Goal: Information Seeking & Learning: Learn about a topic

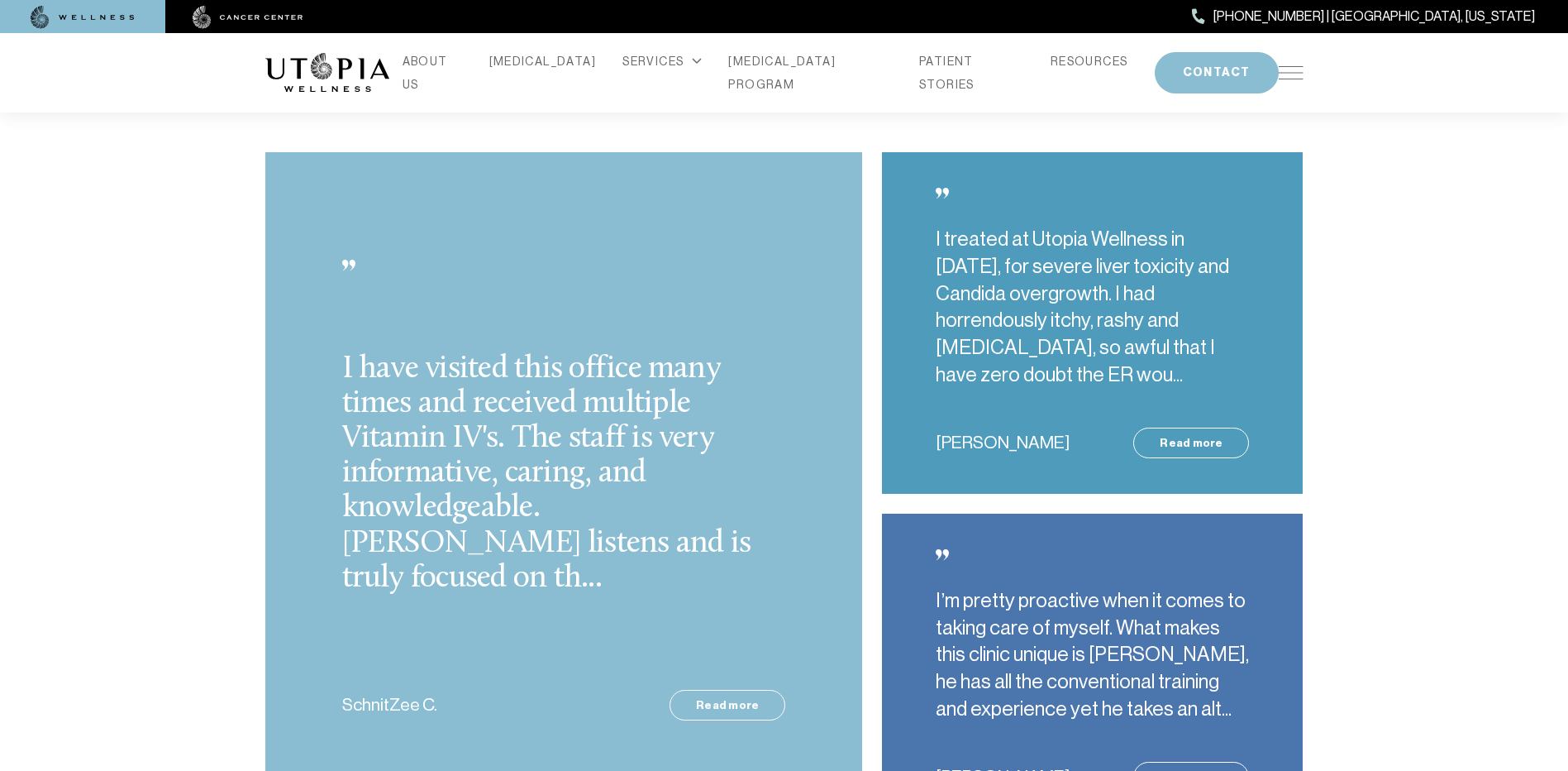
scroll to position [4300, 0]
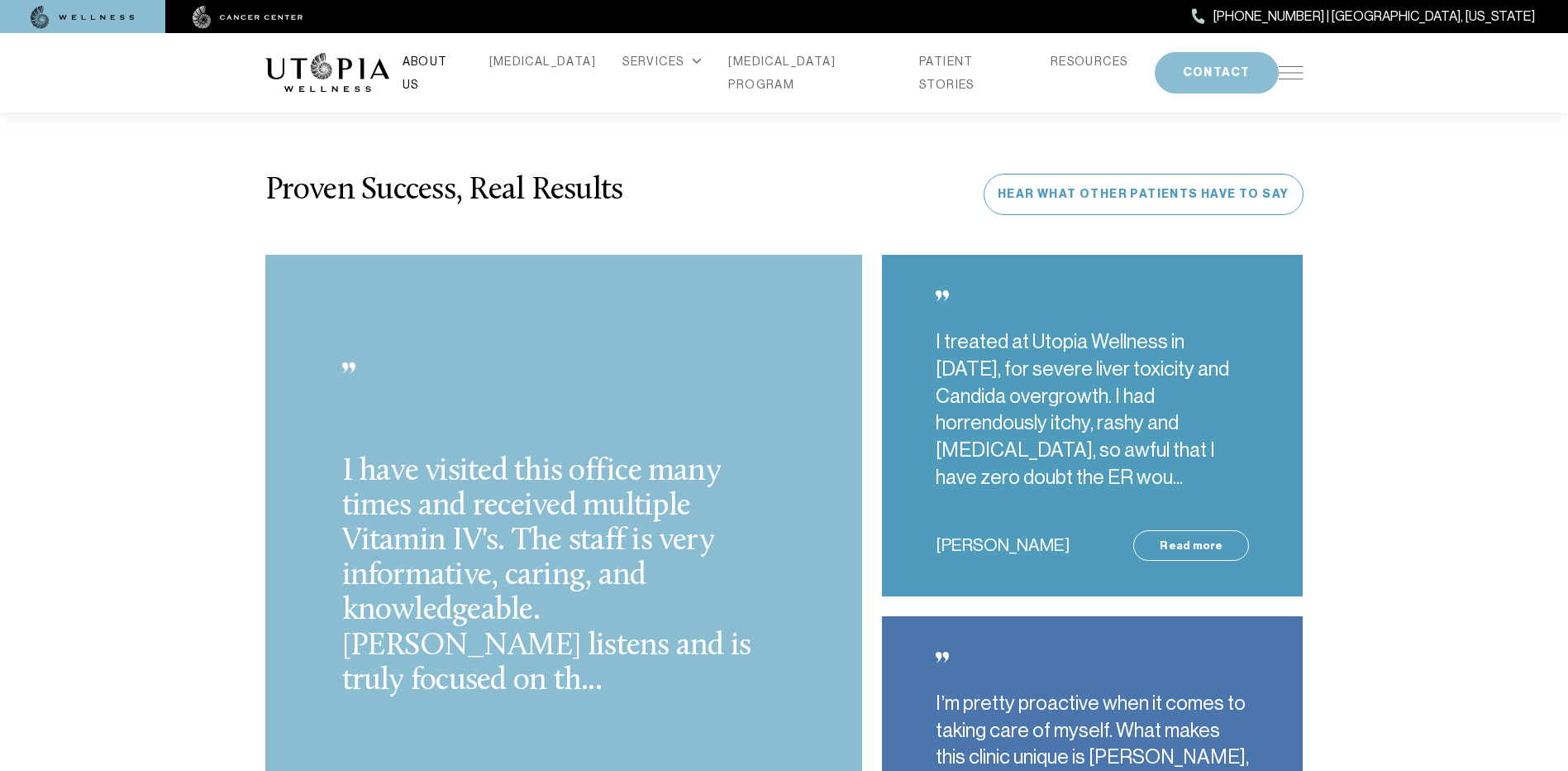
click at [463, 74] on link "ABOUT US" at bounding box center [433, 72] width 60 height 46
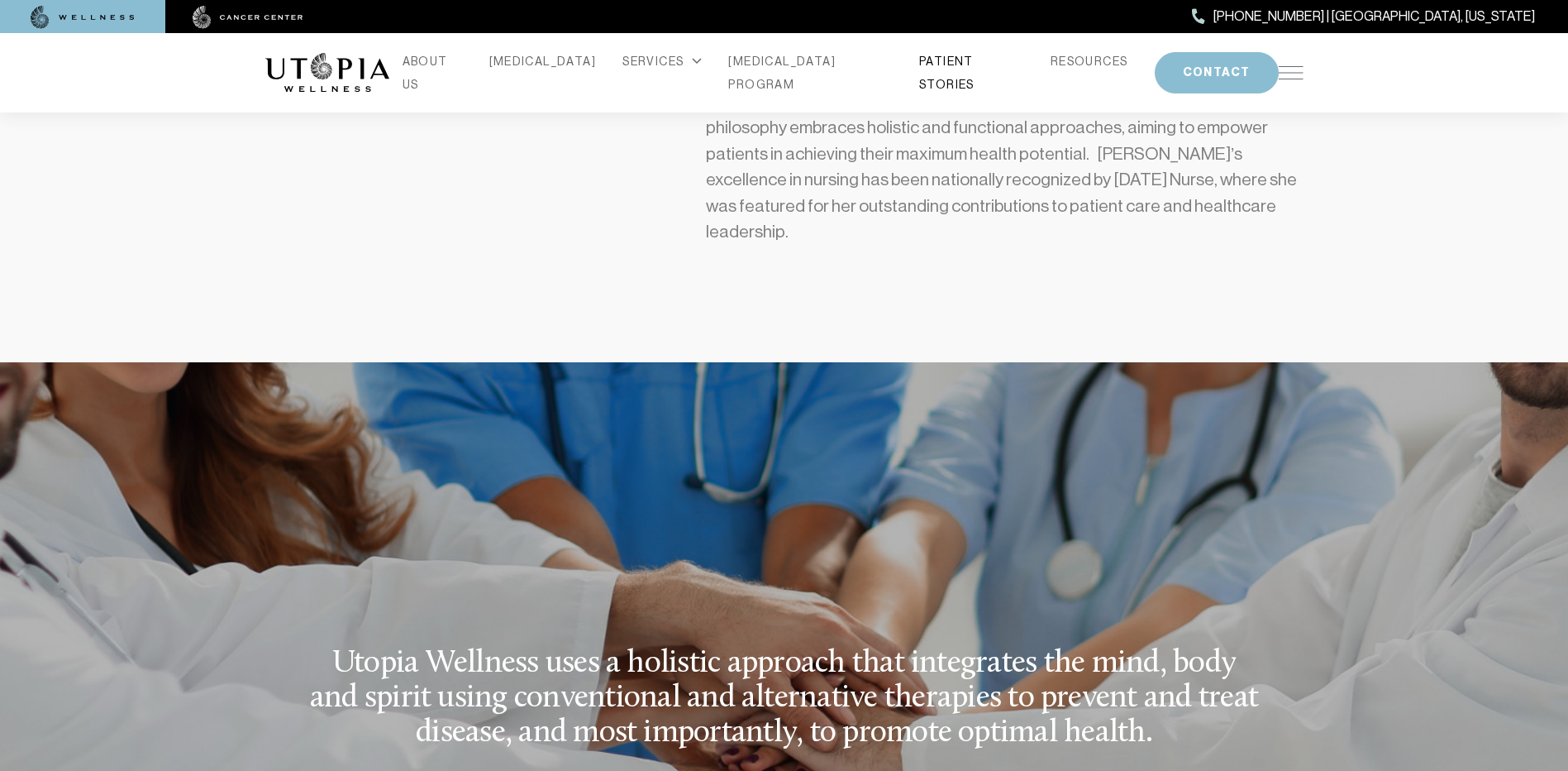
scroll to position [1772, 0]
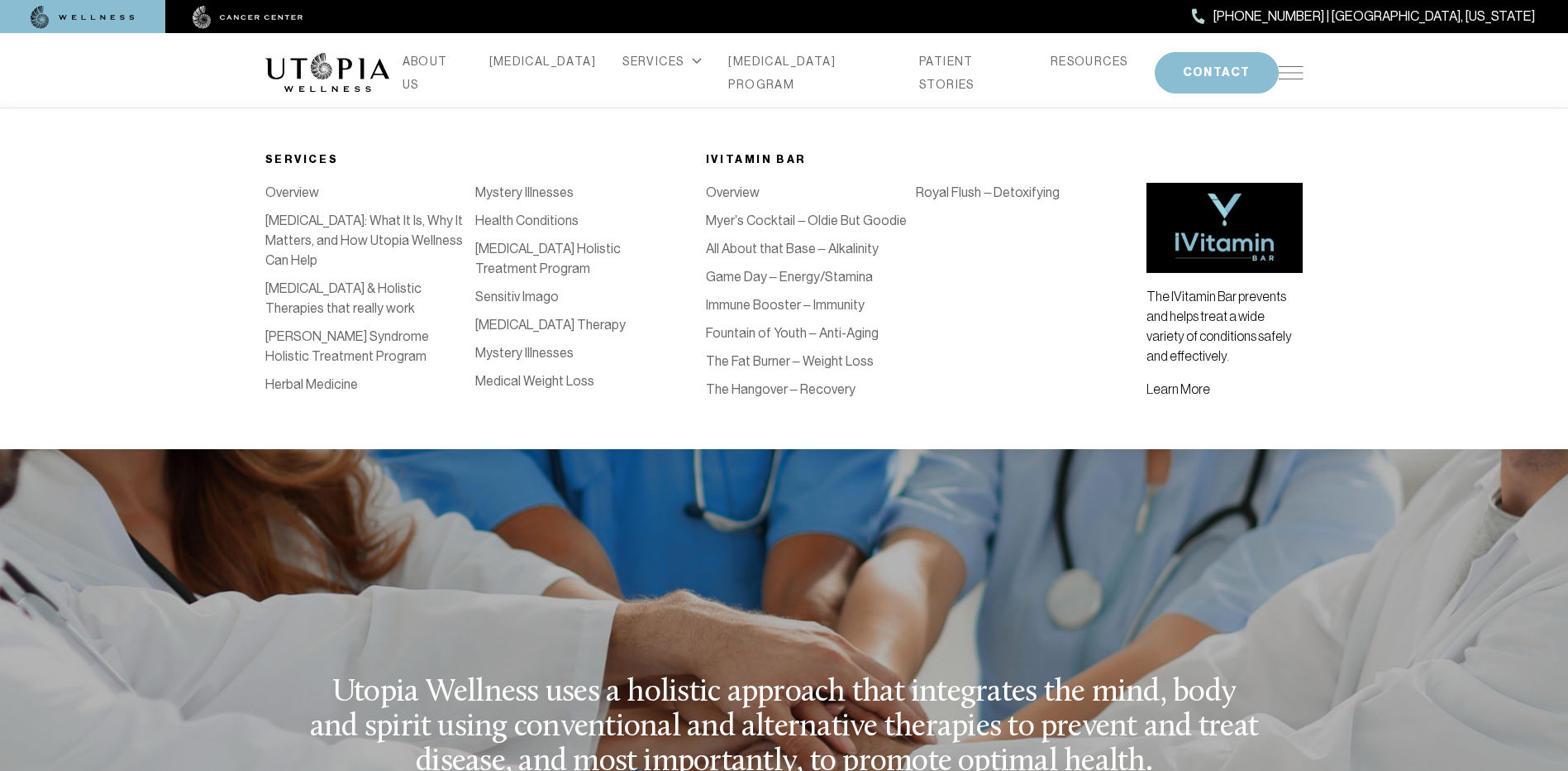
click at [692, 65] on icon at bounding box center [697, 61] width 10 height 7
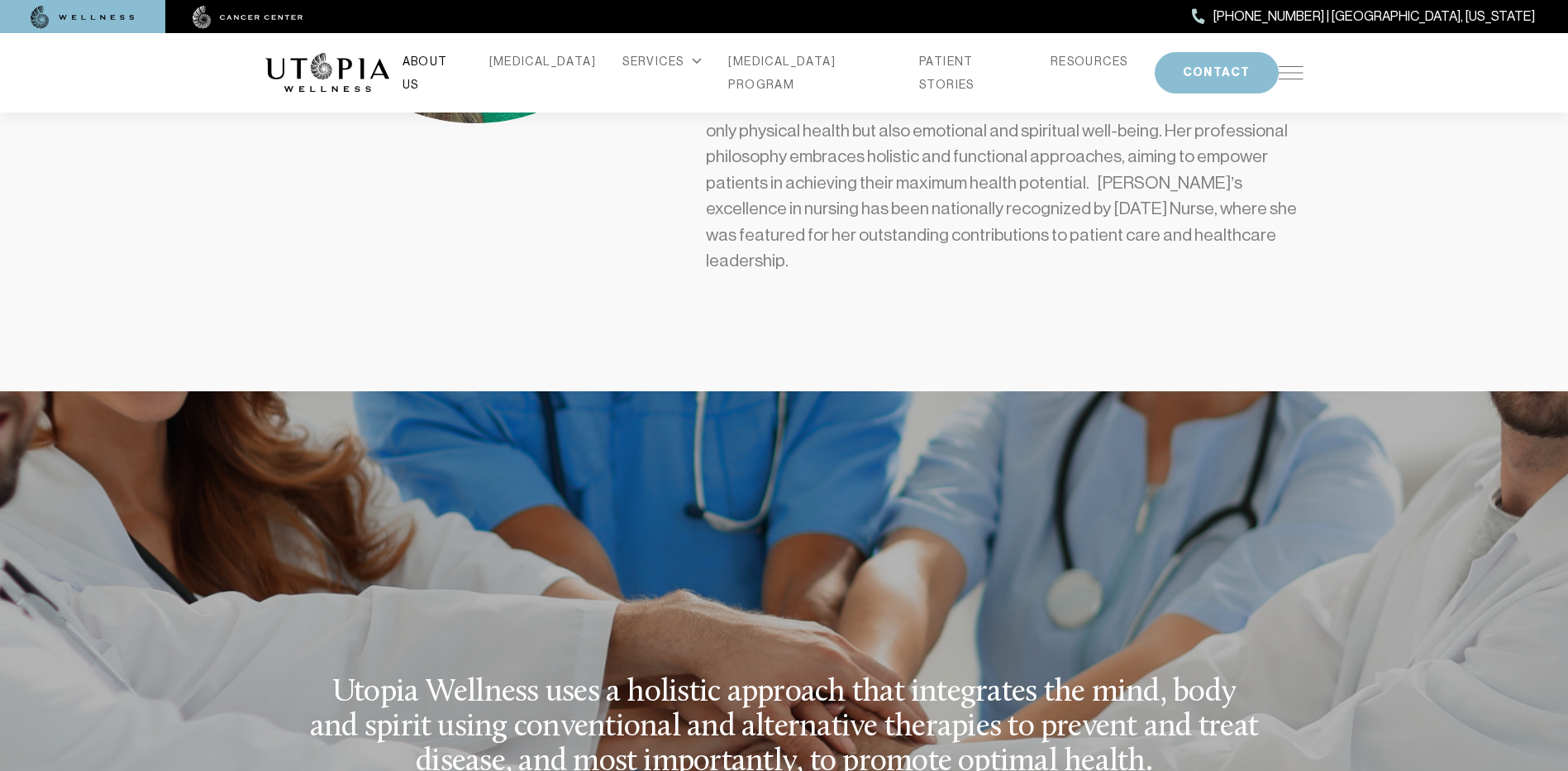
click at [453, 72] on link "ABOUT US" at bounding box center [433, 72] width 60 height 46
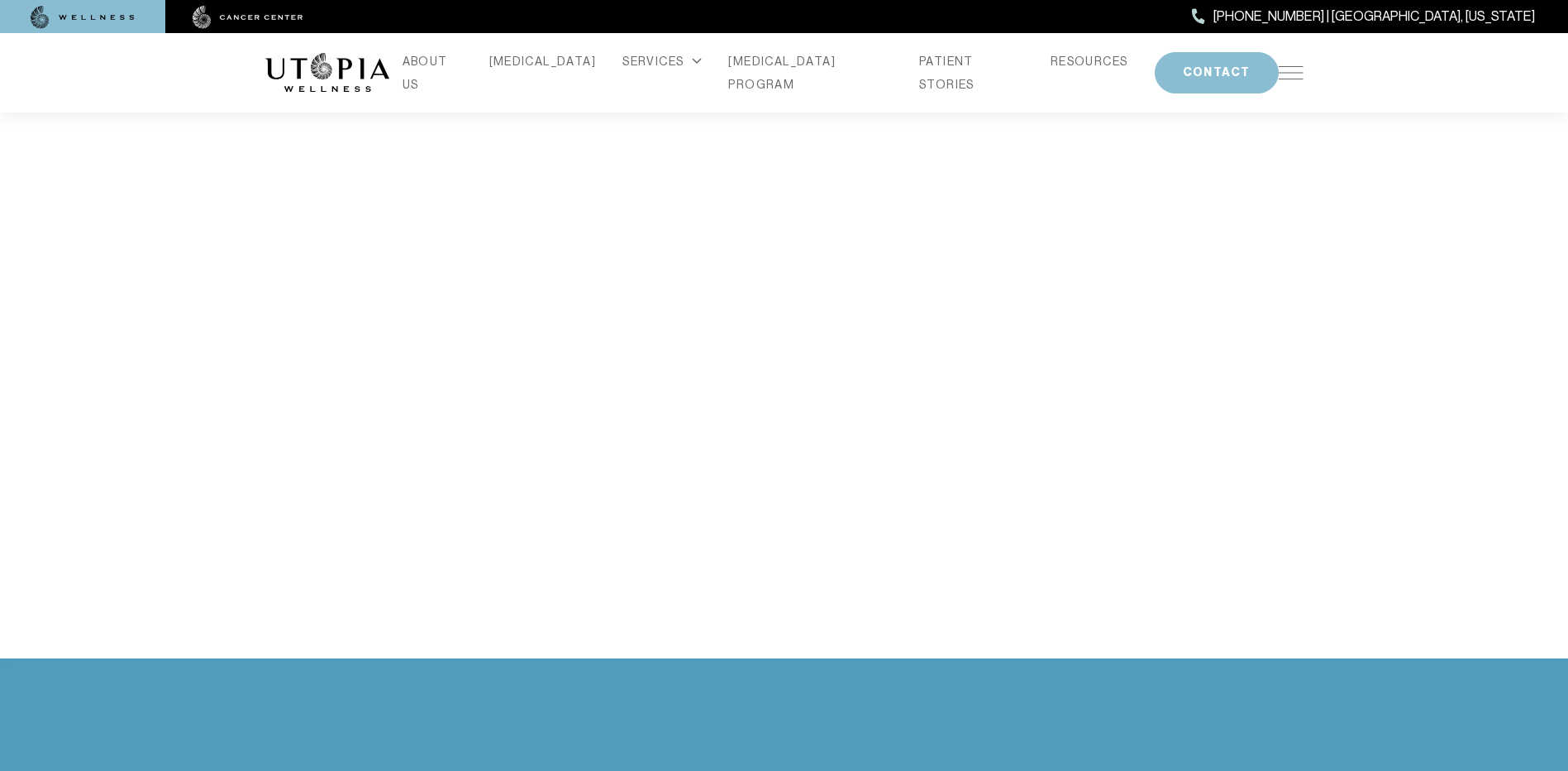
scroll to position [3308, 0]
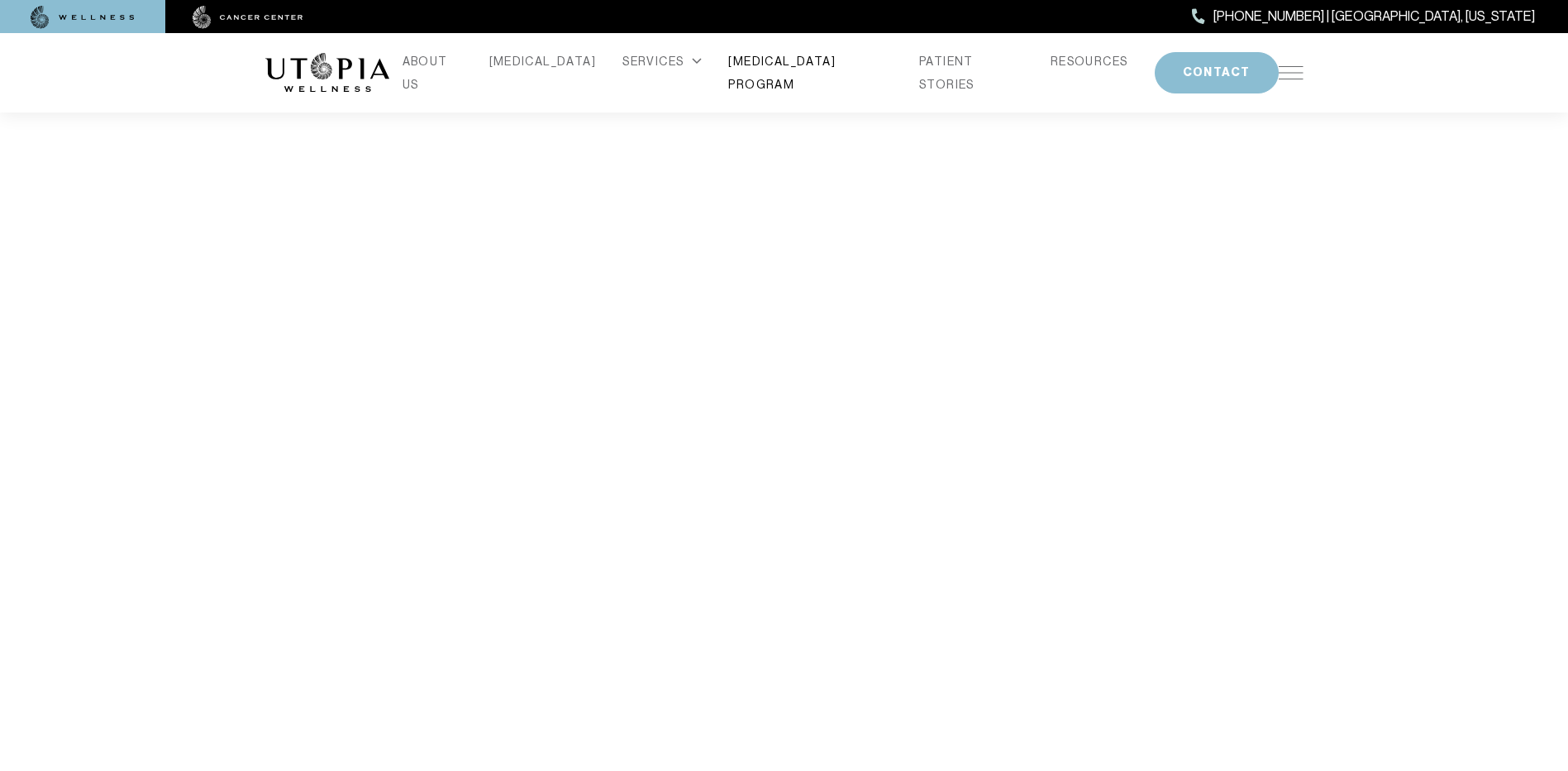
click at [801, 67] on link "[MEDICAL_DATA] PROGRAM" at bounding box center [810, 72] width 164 height 46
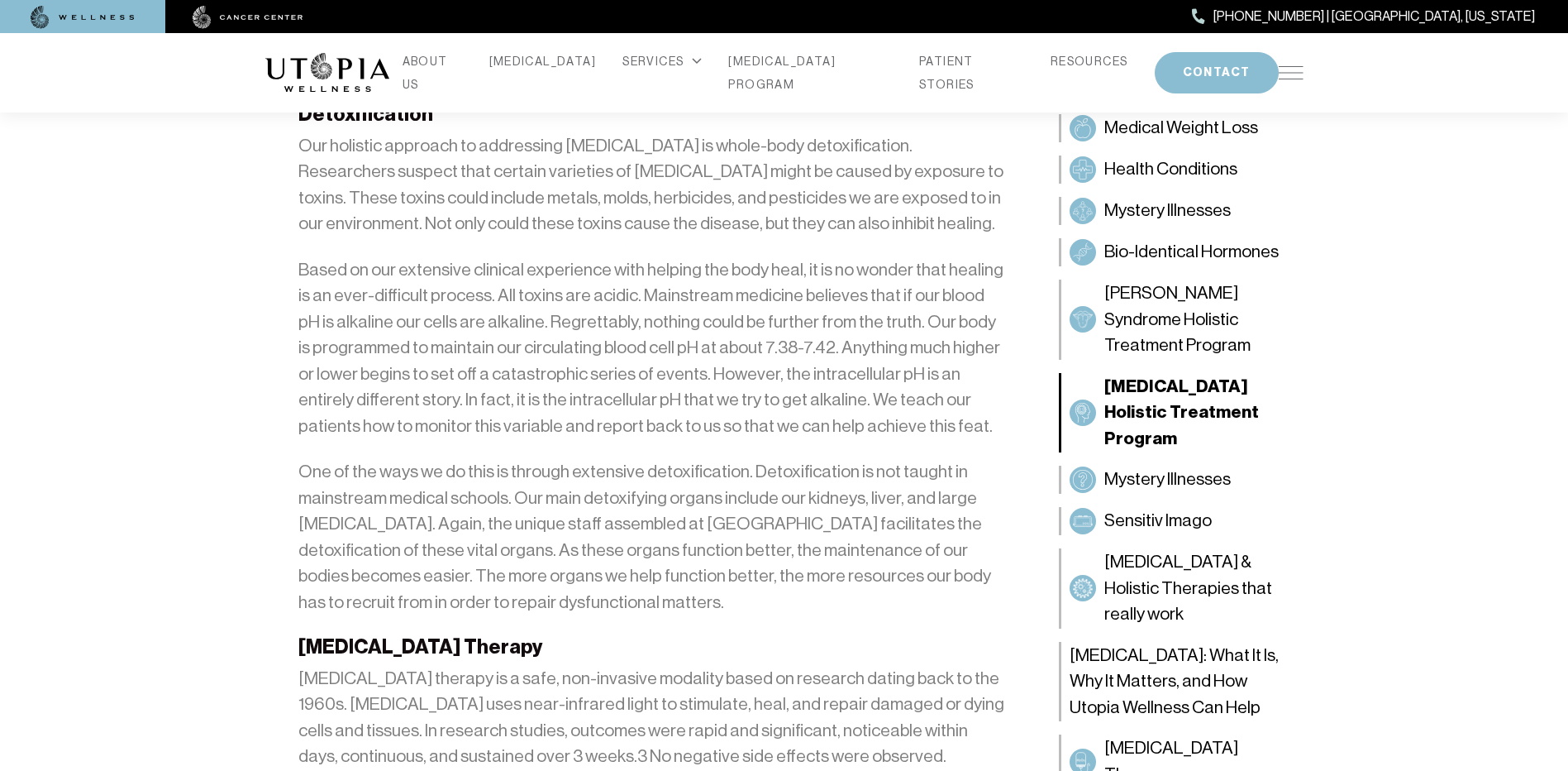
click at [801, 67] on link "[MEDICAL_DATA] PROGRAM" at bounding box center [810, 72] width 164 height 46
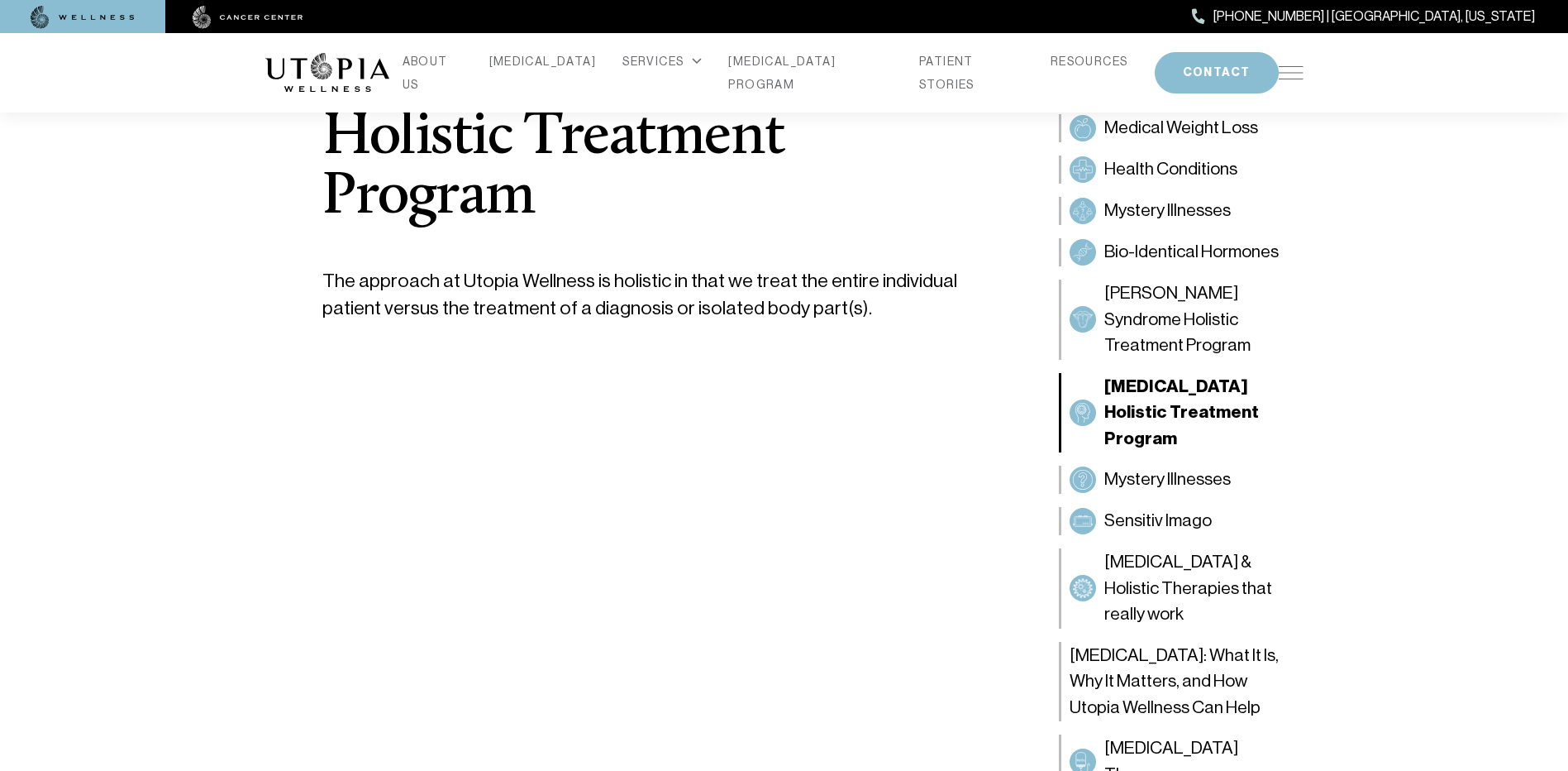
scroll to position [331, 0]
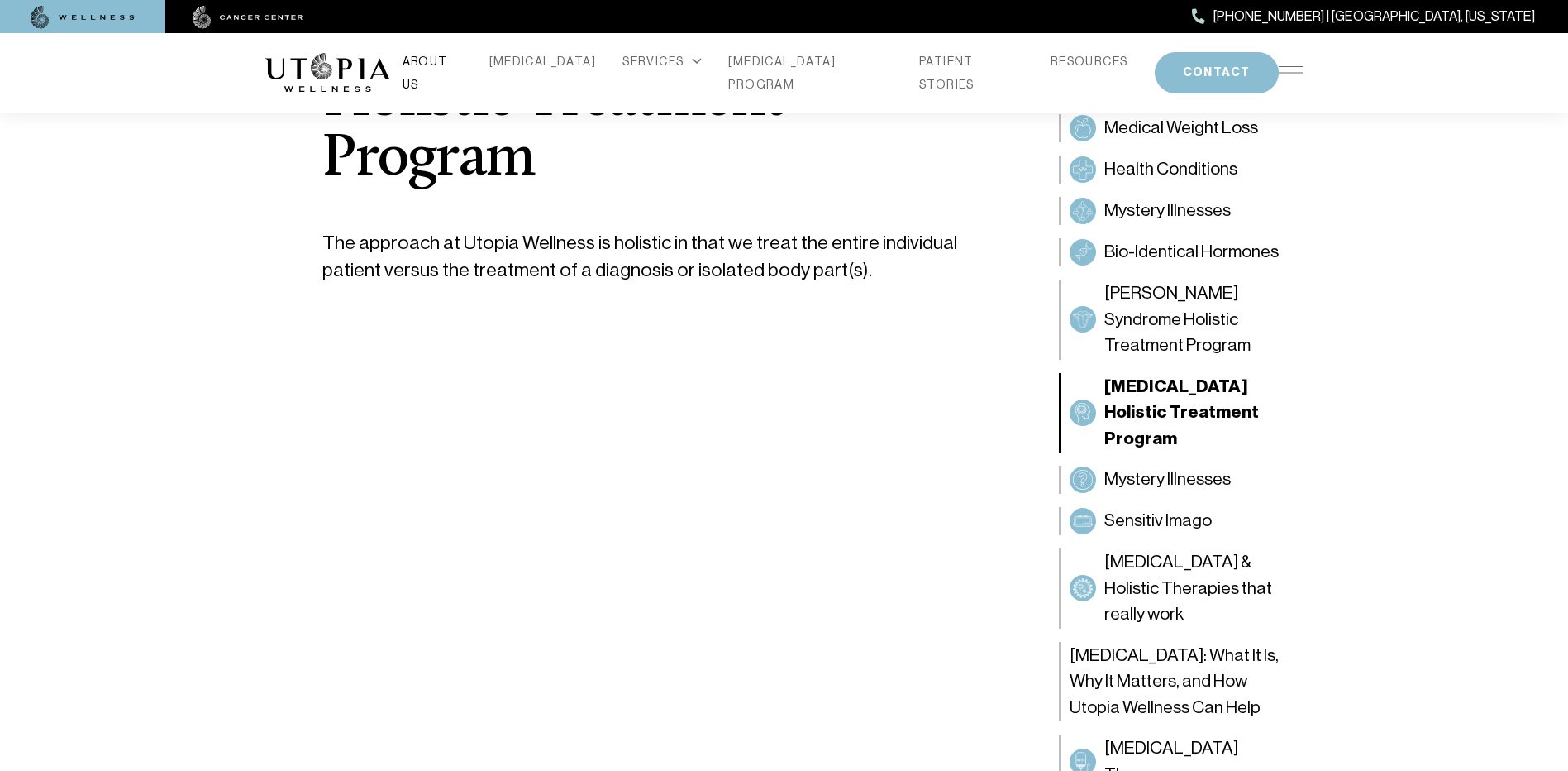
click at [463, 65] on link "ABOUT US" at bounding box center [433, 72] width 60 height 46
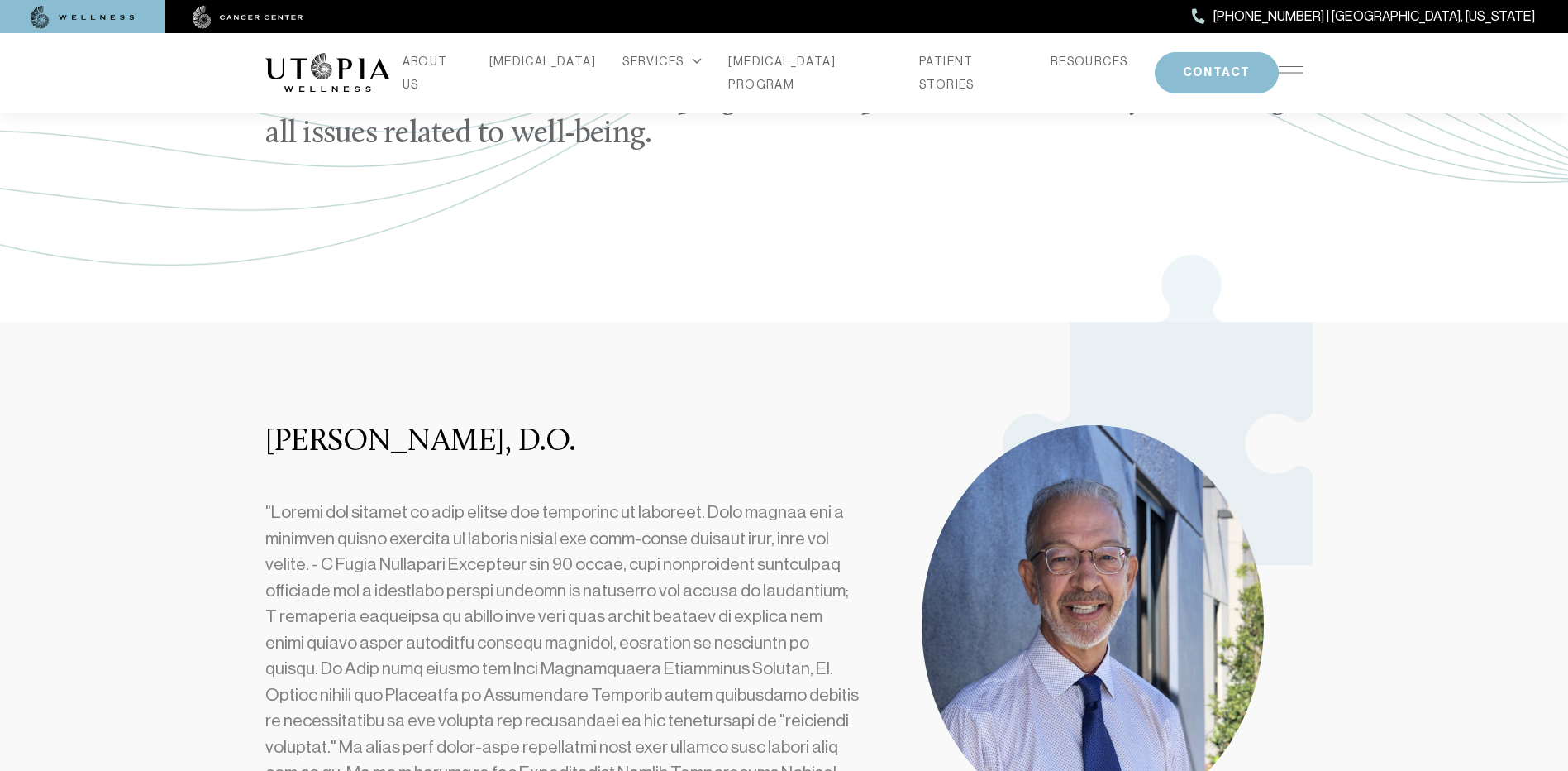
click at [463, 65] on link "ABOUT US" at bounding box center [433, 72] width 60 height 46
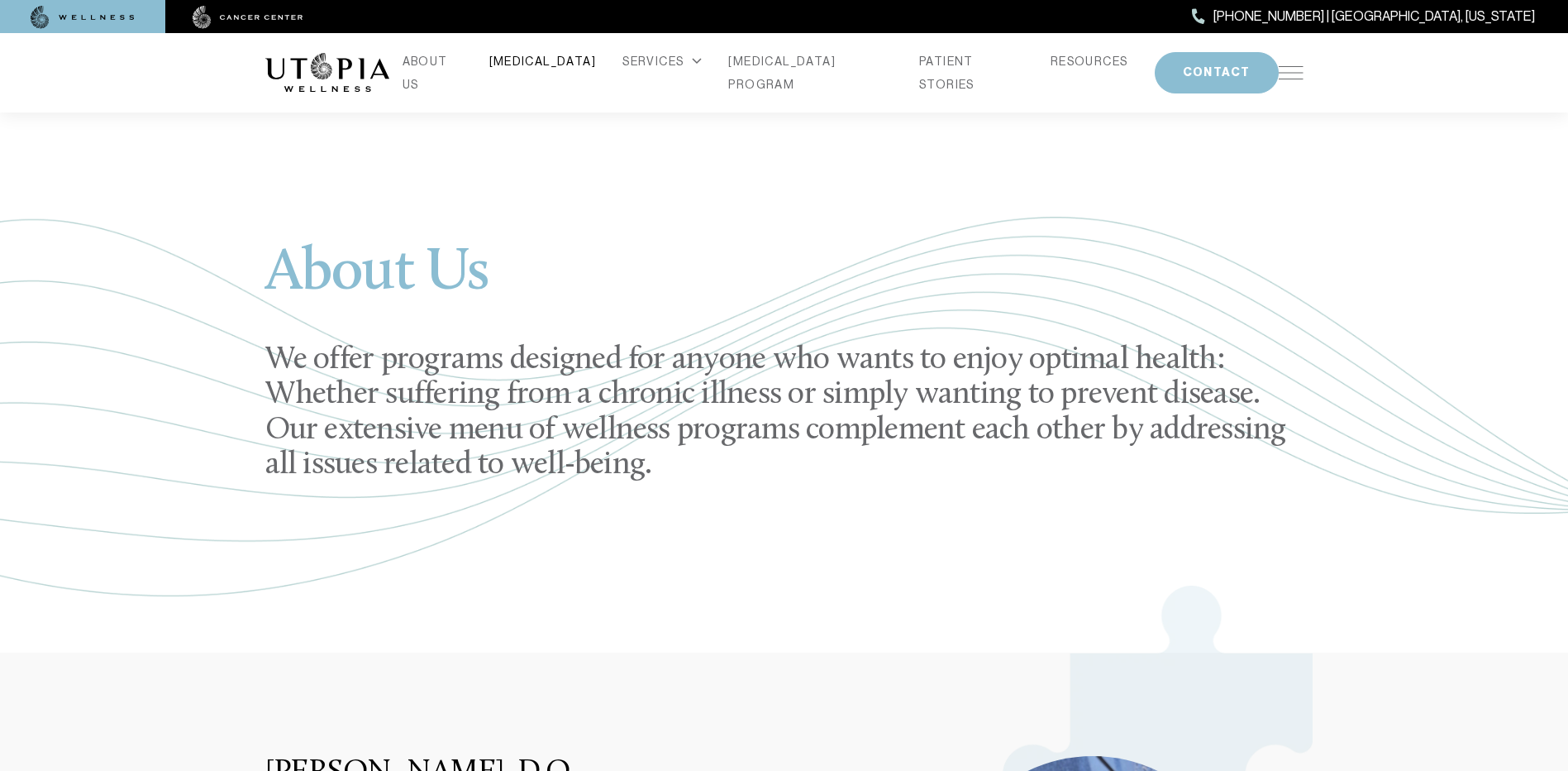
click at [556, 70] on link "[MEDICAL_DATA]" at bounding box center [543, 61] width 107 height 23
